Goal: Information Seeking & Learning: Learn about a topic

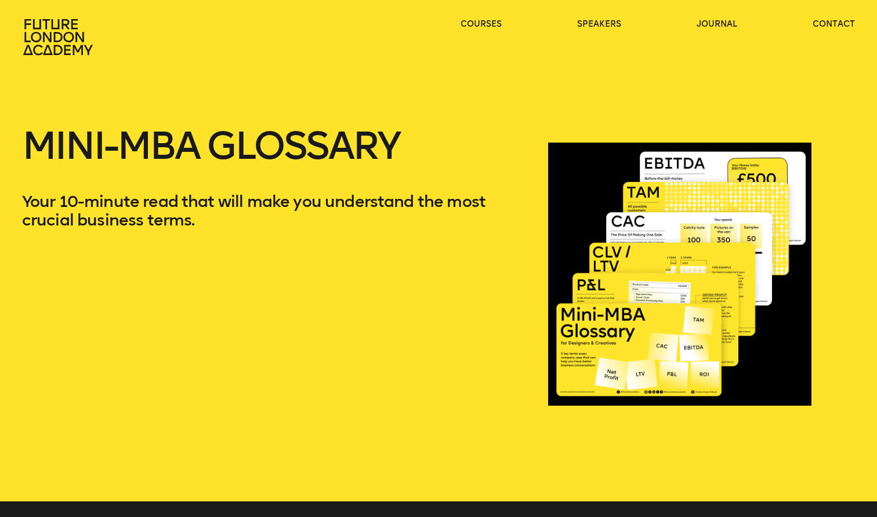
drag, startPoint x: 769, startPoint y: 335, endPoint x: 761, endPoint y: 333, distance: 8.2
click at [763, 334] on div at bounding box center [679, 273] width 263 height 339
drag, startPoint x: 745, startPoint y: 319, endPoint x: 727, endPoint y: 319, distance: 18.0
click at [727, 319] on div at bounding box center [679, 273] width 263 height 339
click at [718, 309] on div at bounding box center [679, 273] width 263 height 339
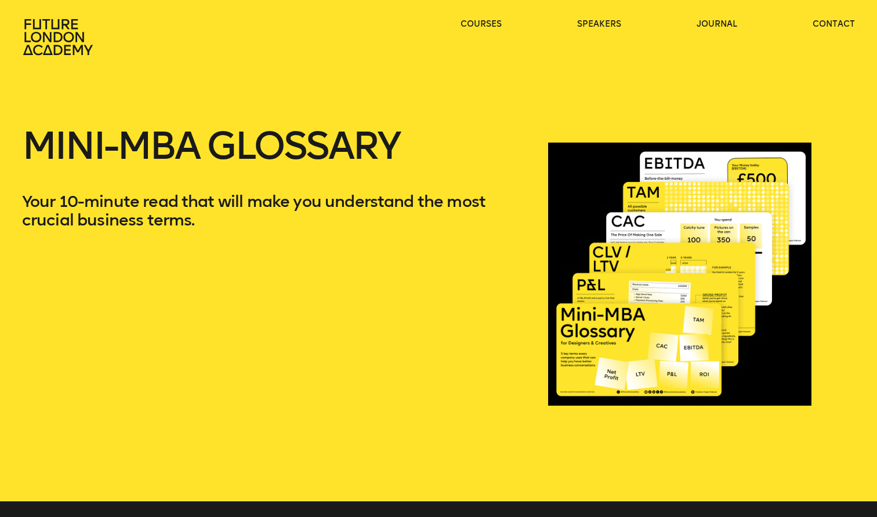
drag, startPoint x: 718, startPoint y: 309, endPoint x: 298, endPoint y: 130, distance: 456.4
click at [685, 291] on div at bounding box center [679, 273] width 263 height 339
click at [275, 119] on div "Mini-MBA Glossary Your 10-minute read that will make you understand the most cr…" at bounding box center [274, 273] width 504 height 339
click at [267, 135] on h1 "Mini-MBA Glossary" at bounding box center [274, 160] width 504 height 65
drag, startPoint x: 243, startPoint y: 183, endPoint x: 223, endPoint y: 202, distance: 27.9
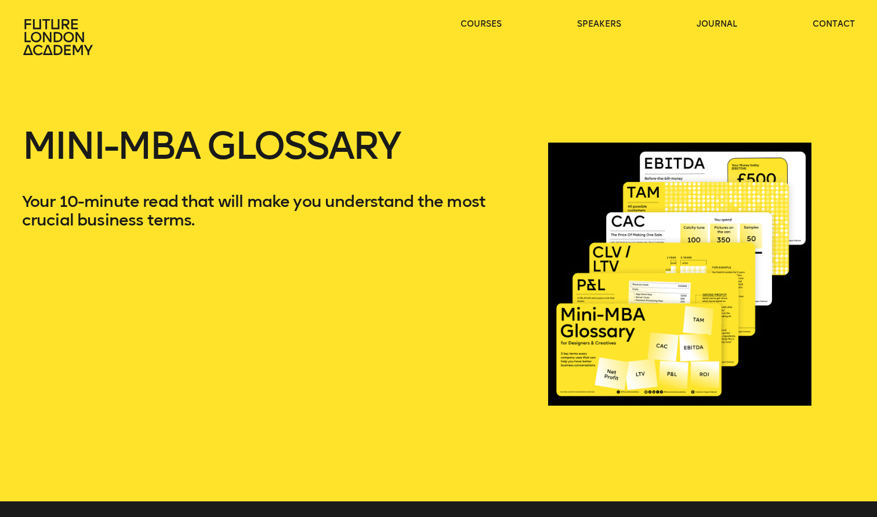
click at [244, 183] on h1 "Mini-MBA Glossary" at bounding box center [274, 160] width 504 height 65
click at [187, 226] on p "Your 10-minute read that will make you understand the most crucial business ter…" at bounding box center [274, 210] width 504 height 37
click at [108, 274] on div "Mini-MBA Glossary Your 10-minute read that will make you understand the most cr…" at bounding box center [274, 273] width 504 height 339
drag, startPoint x: 77, startPoint y: 362, endPoint x: 82, endPoint y: 387, distance: 24.9
click at [78, 366] on div "Mini-MBA Glossary Your 10-minute read that will make you understand the most cr…" at bounding box center [274, 273] width 504 height 339
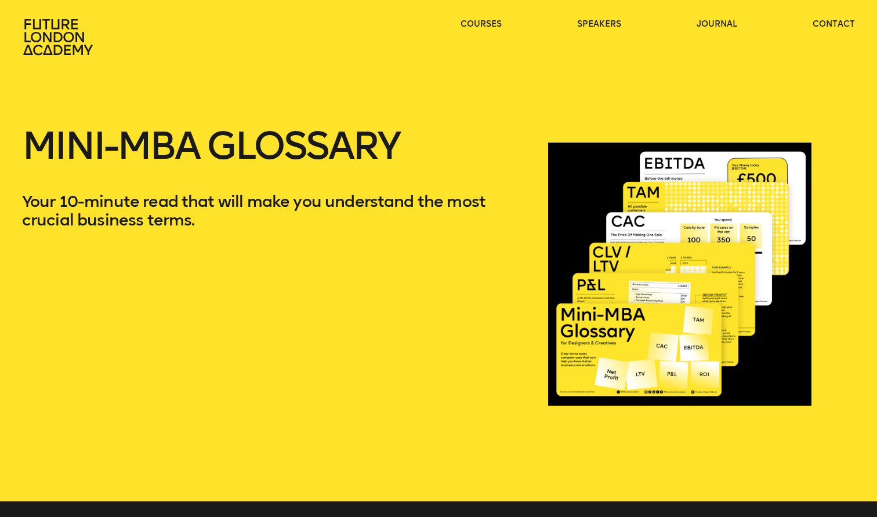
drag, startPoint x: 146, startPoint y: 423, endPoint x: 241, endPoint y: 336, distance: 128.9
click at [332, 391] on div "Mini-MBA Glossary Your 10-minute read that will make you understand the most cr…" at bounding box center [274, 273] width 504 height 339
drag, startPoint x: 241, startPoint y: 370, endPoint x: 384, endPoint y: 408, distance: 148.2
click at [369, 428] on div "Mini-MBA Glossary Your 10-minute read that will make you understand the most cr…" at bounding box center [274, 273] width 504 height 339
drag, startPoint x: 387, startPoint y: 405, endPoint x: 118, endPoint y: 350, distance: 274.1
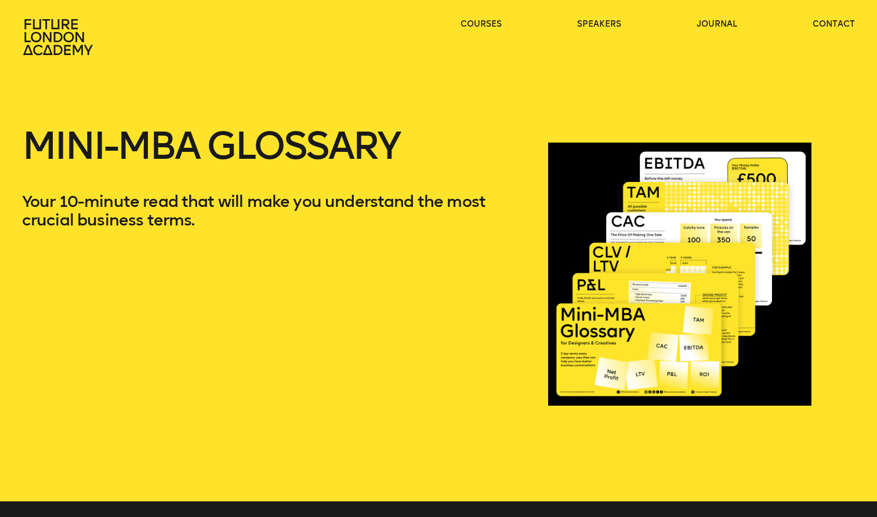
click at [126, 351] on div "Mini-MBA Glossary Your 10-minute read that will make you understand the most cr…" at bounding box center [274, 273] width 504 height 339
drag, startPoint x: 148, startPoint y: 293, endPoint x: 143, endPoint y: 288, distance: 7.4
click at [143, 288] on div "Mini-MBA Glossary Your 10-minute read that will make you understand the most cr…" at bounding box center [274, 273] width 504 height 339
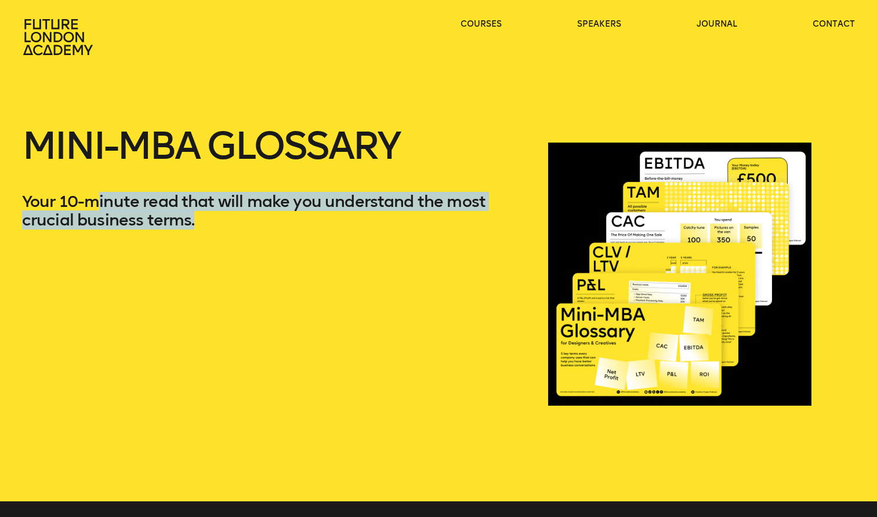
drag, startPoint x: 103, startPoint y: 211, endPoint x: 303, endPoint y: 264, distance: 206.9
click at [303, 264] on div "Mini-MBA Glossary Your 10-minute read that will make you understand the most cr…" at bounding box center [274, 273] width 504 height 339
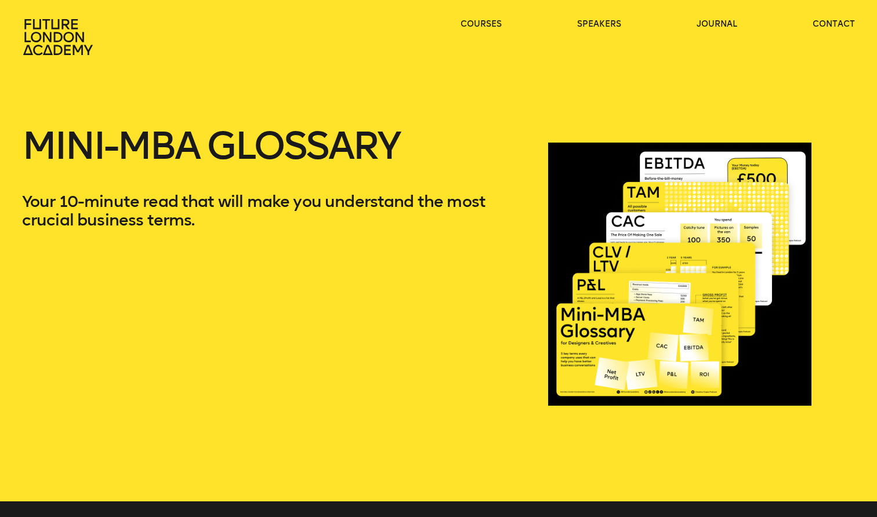
click at [638, 331] on div at bounding box center [679, 273] width 263 height 339
click at [624, 223] on div at bounding box center [679, 273] width 263 height 339
